Goal: Navigation & Orientation: Find specific page/section

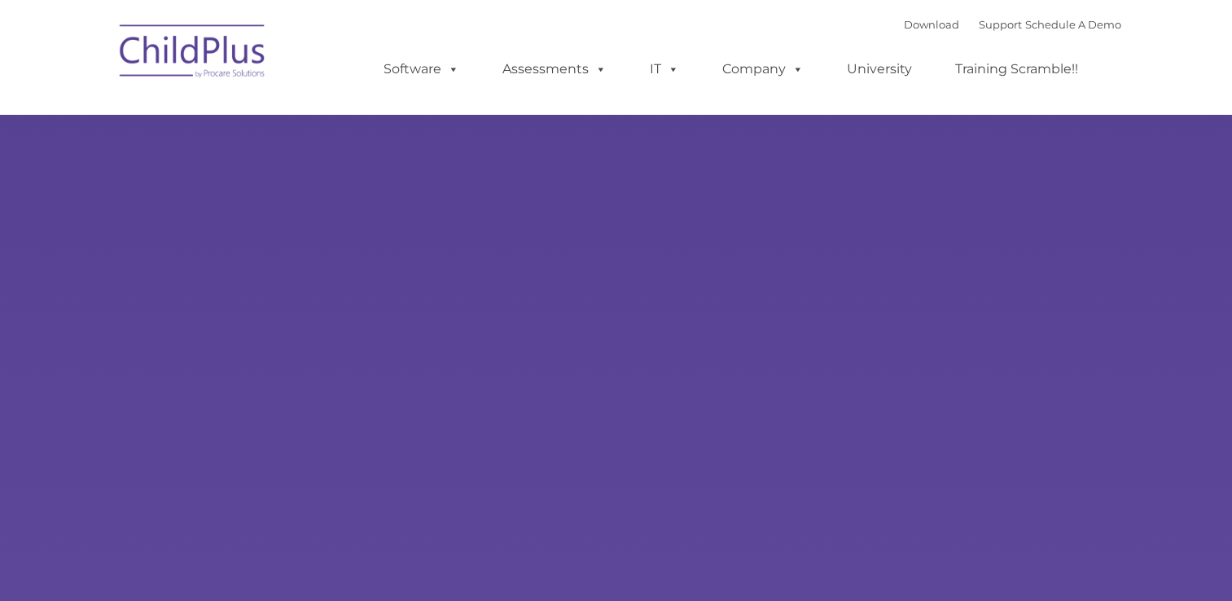
select select "MEDIUM"
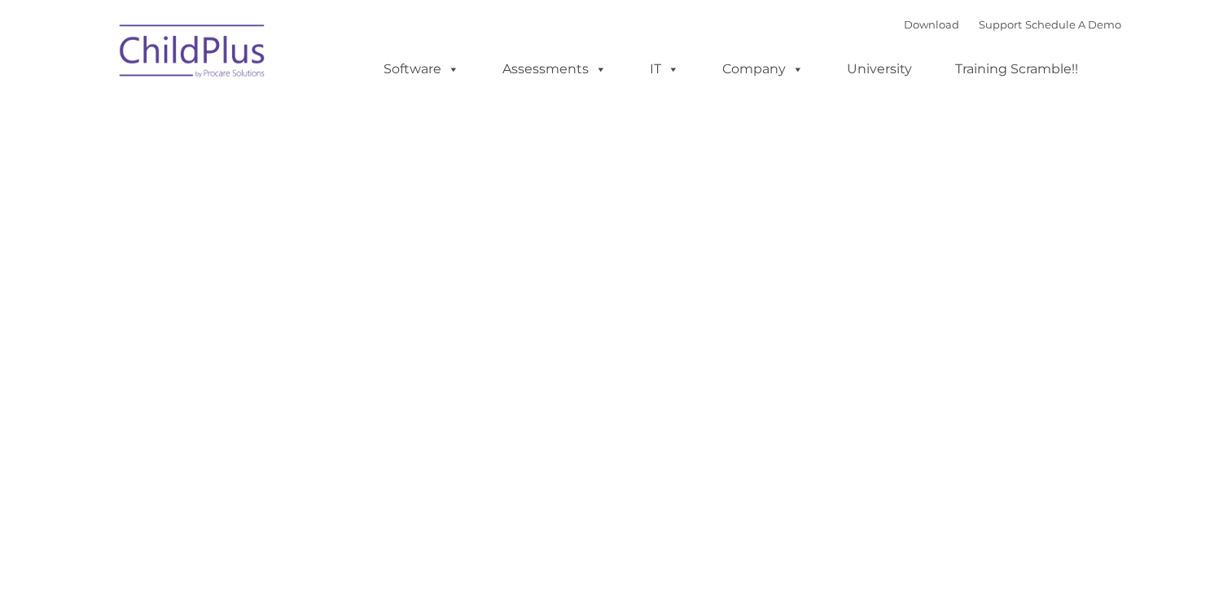
type input ""
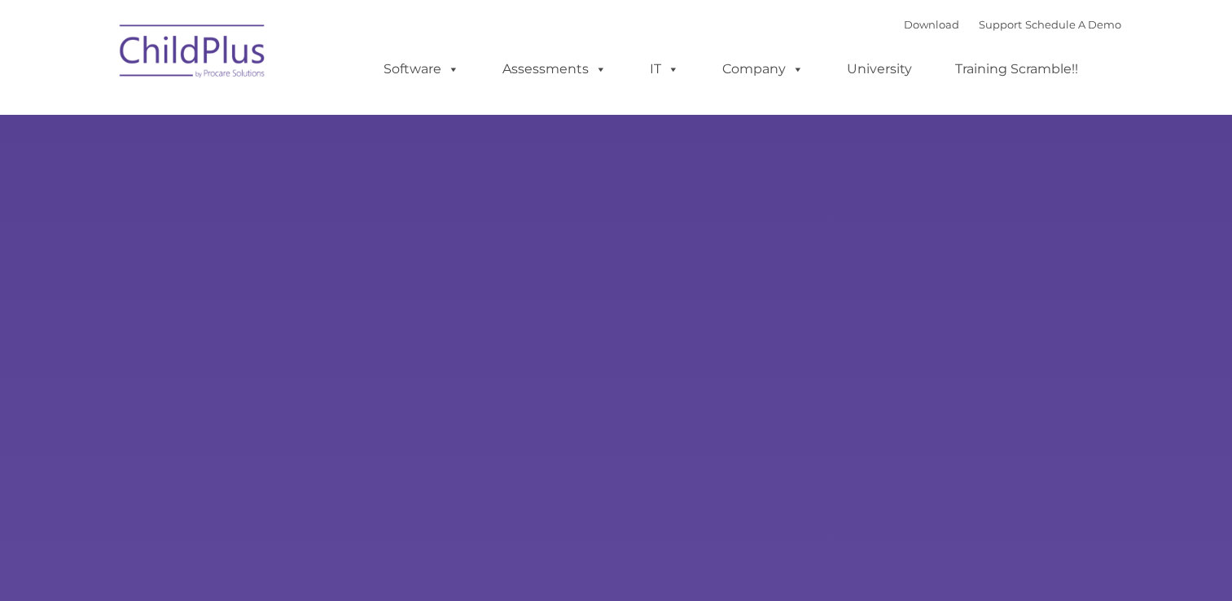
select select "MEDIUM"
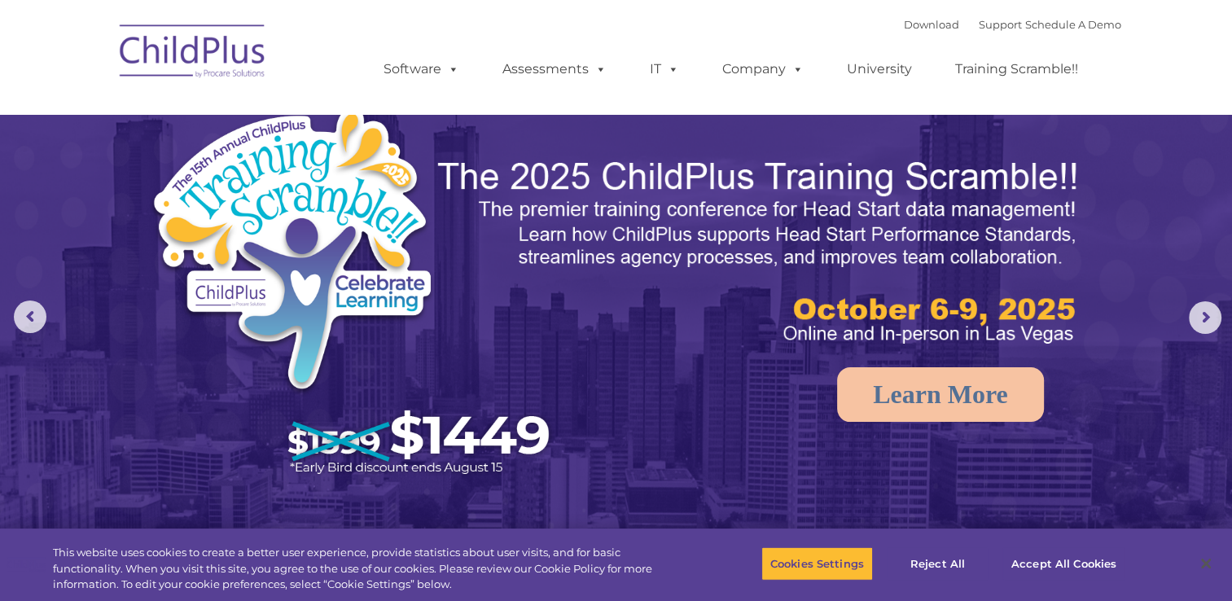
click at [1148, 98] on nav "Download Support | Schedule A Demo  MENU MENU Software ChildPlus: The original…" at bounding box center [616, 57] width 1232 height 114
